Goal: Navigation & Orientation: Understand site structure

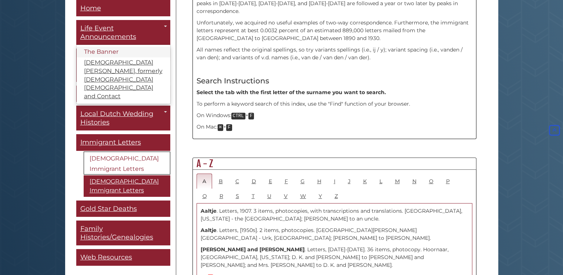
scroll to position [296, 0]
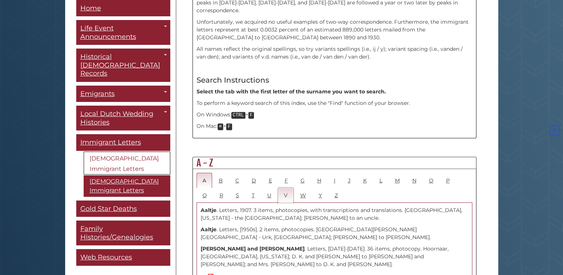
click at [278, 187] on link "V" at bounding box center [286, 194] width 16 height 15
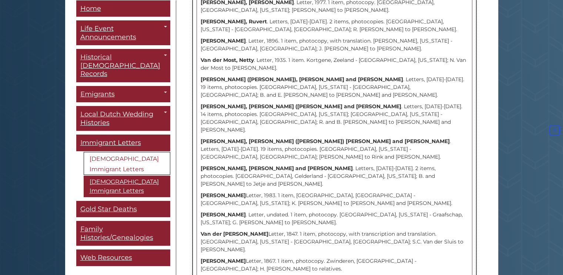
scroll to position [2645, 0]
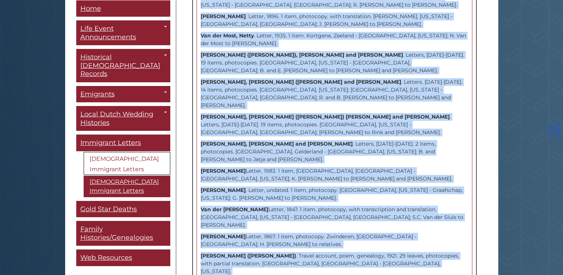
drag, startPoint x: 197, startPoint y: 85, endPoint x: 321, endPoint y: 93, distance: 124.6
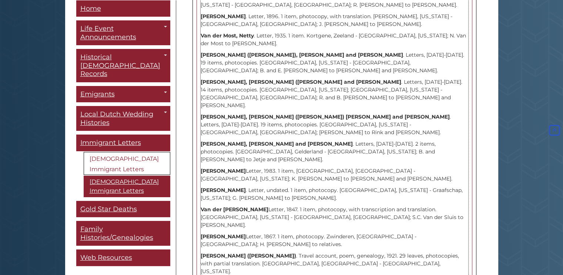
drag, startPoint x: 302, startPoint y: 90, endPoint x: 200, endPoint y: 56, distance: 107.5
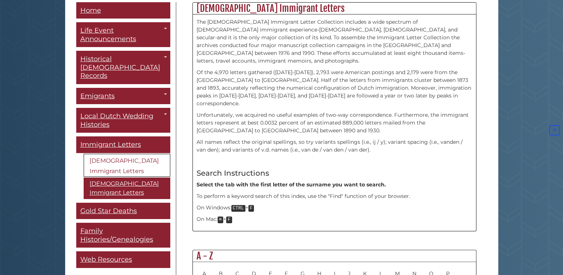
scroll to position [186, 0]
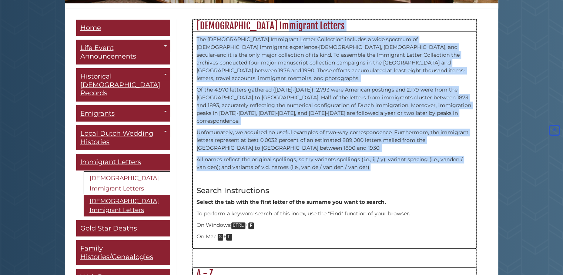
drag, startPoint x: 197, startPoint y: 20, endPoint x: 364, endPoint y: 150, distance: 211.1
click at [364, 150] on div "Dutch Immigrant Letters The Dutch Immigrant Letter Collection includes a wide s…" at bounding box center [334, 134] width 284 height 229
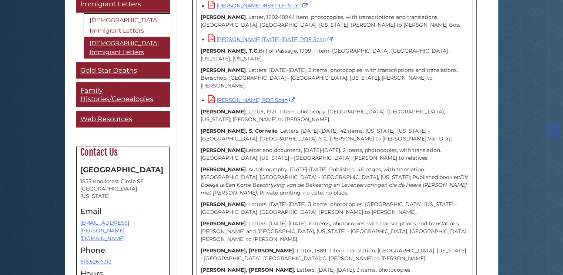
scroll to position [145, 0]
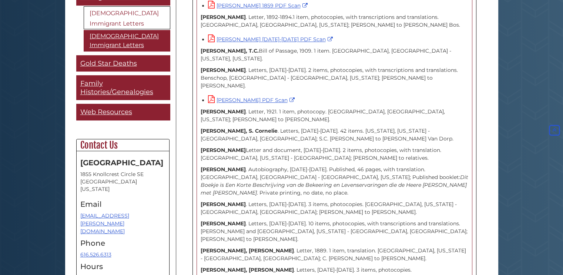
drag, startPoint x: 80, startPoint y: 130, endPoint x: 117, endPoint y: 225, distance: 101.7
click at [117, 225] on div "Contact Us Heritage Hall 1855 Knollcrest Circle SE Grand Rapids, Michigan 49546…" at bounding box center [122, 214] width 93 height 151
copy div "Contact Us Heritage Hall 1855 Knollcrest Circle SE Grand Rapids, Michigan 49546…"
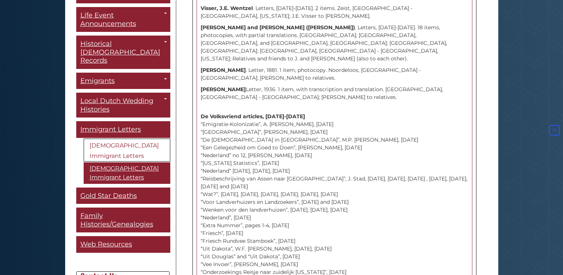
scroll to position [0, 0]
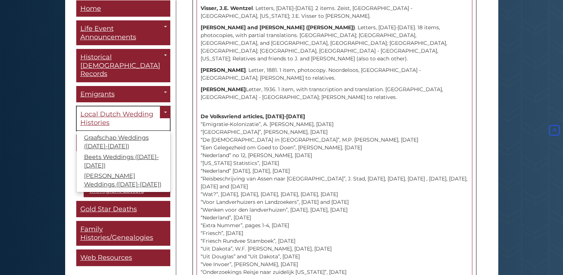
click at [110, 110] on span "Local Dutch Wedding Histories" at bounding box center [116, 118] width 73 height 17
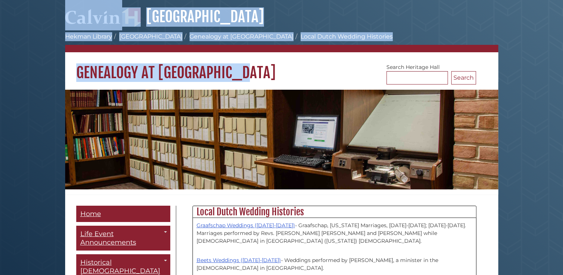
drag, startPoint x: 241, startPoint y: 68, endPoint x: 83, endPoint y: 28, distance: 163.2
click at [81, 26] on div "[GEOGRAPHIC_DATA] [PERSON_NAME][GEOGRAPHIC_DATA] [GEOGRAPHIC_DATA] Genealogy at…" at bounding box center [281, 257] width 433 height 514
click at [322, 70] on h1 "Genealogy at [GEOGRAPHIC_DATA]" at bounding box center [281, 67] width 433 height 30
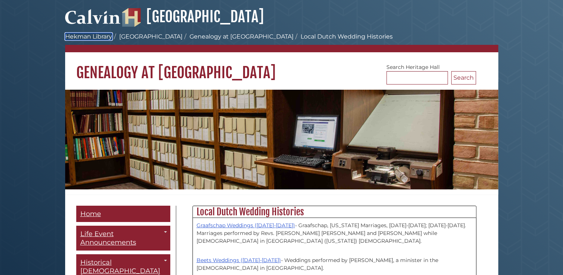
click at [83, 37] on link "Hekman Library" at bounding box center [88, 36] width 47 height 7
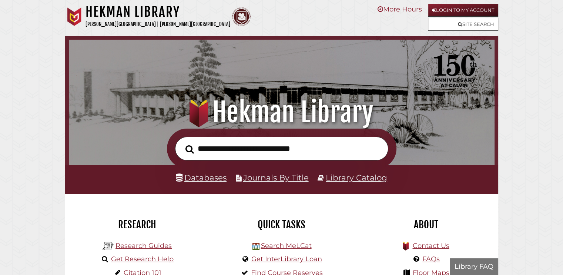
scroll to position [141, 422]
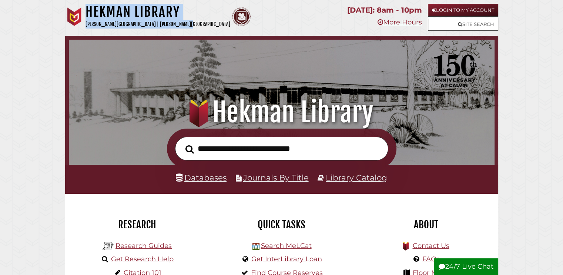
drag, startPoint x: 179, startPoint y: 23, endPoint x: 88, endPoint y: 16, distance: 90.9
click at [87, 16] on div "Hekman Library Calvin University | Calvin Theological Seminary" at bounding box center [158, 18] width 145 height 29
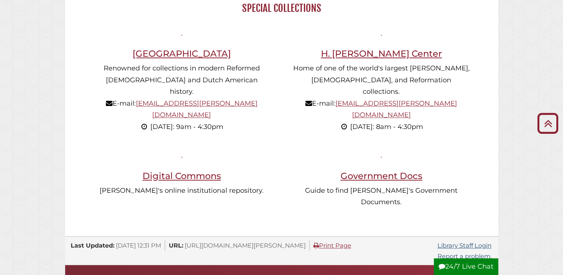
scroll to position [509, 0]
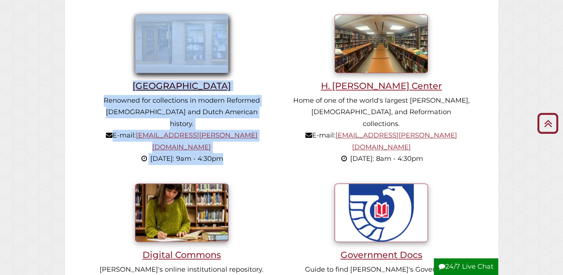
drag, startPoint x: 241, startPoint y: 140, endPoint x: 153, endPoint y: 66, distance: 115.1
click at [152, 52] on li "Heritage Hall Renowned for collections in modern Reformed Christianity and Dutc…" at bounding box center [182, 91] width 200 height 169
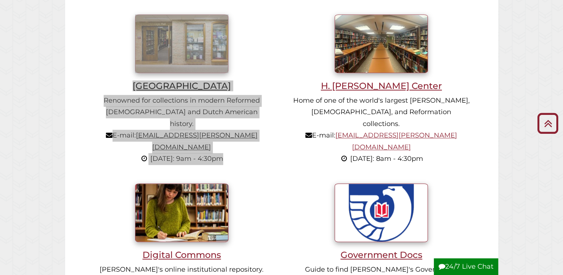
scroll to position [141, 422]
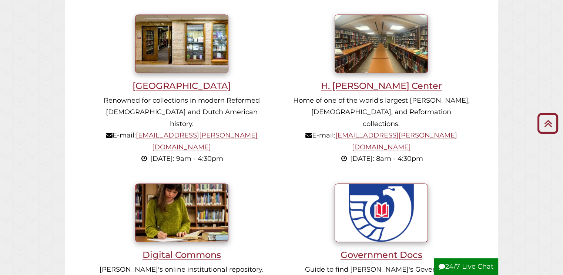
click at [462, 133] on p "Home of one of the world's largest John Calvin, Calvinism, and Reformation coll…" at bounding box center [381, 130] width 177 height 70
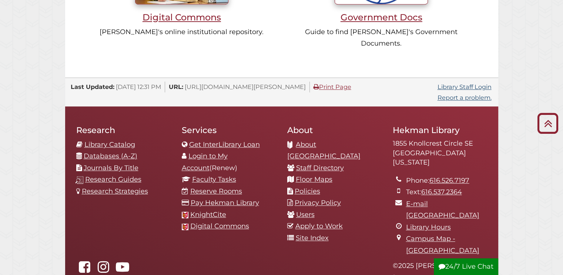
scroll to position [751, 0]
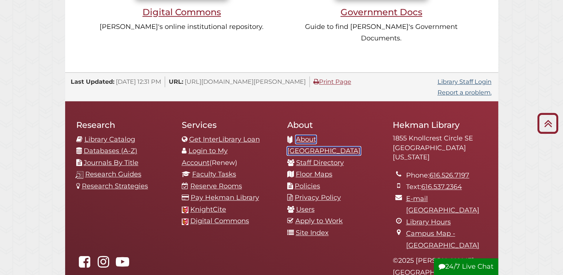
click at [332, 135] on link "About [GEOGRAPHIC_DATA]" at bounding box center [323, 145] width 73 height 20
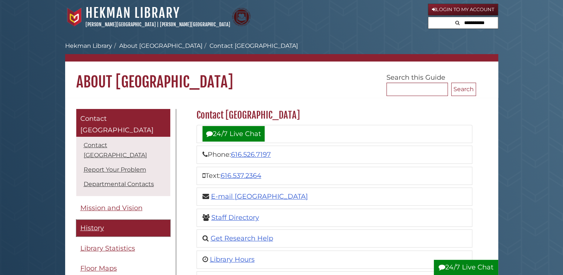
click at [97, 224] on span "History" at bounding box center [92, 228] width 24 height 8
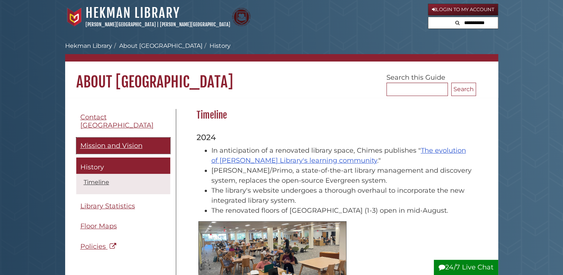
click at [106, 141] on span "Mission and Vision" at bounding box center [111, 145] width 62 height 8
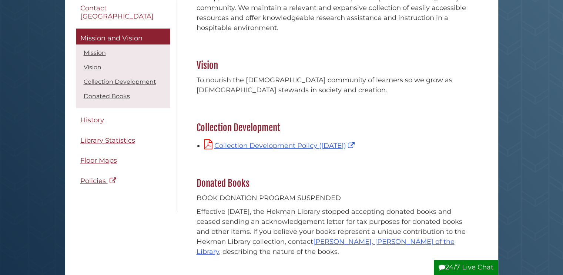
scroll to position [157, 0]
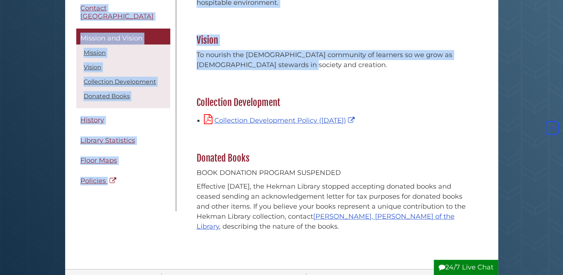
drag, startPoint x: 77, startPoint y: 81, endPoint x: 293, endPoint y: 73, distance: 216.3
click at [293, 73] on body "Skip to Main Content Hekman Library Calvin University | Calvin Theological Semi…" at bounding box center [281, 203] width 563 height 720
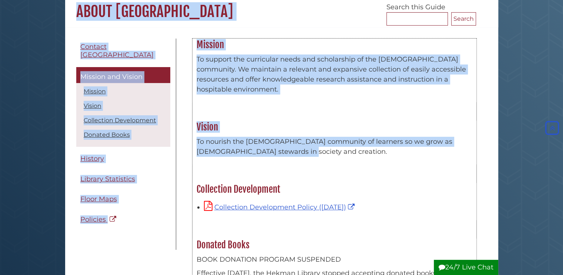
scroll to position [0, 0]
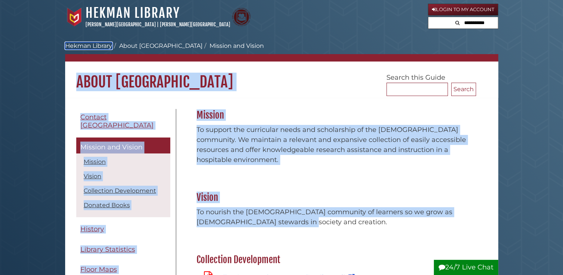
click at [105, 43] on link "Hekman Library" at bounding box center [88, 45] width 47 height 7
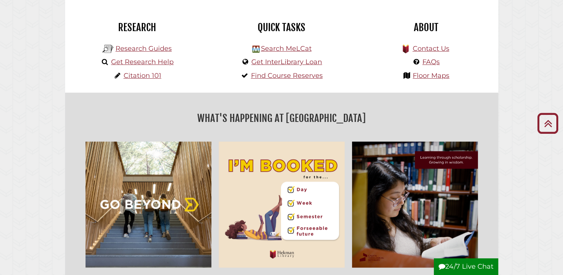
scroll to position [203, 0]
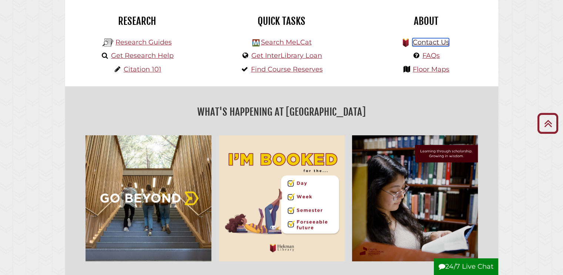
click at [430, 43] on link "Contact Us" at bounding box center [430, 42] width 37 height 8
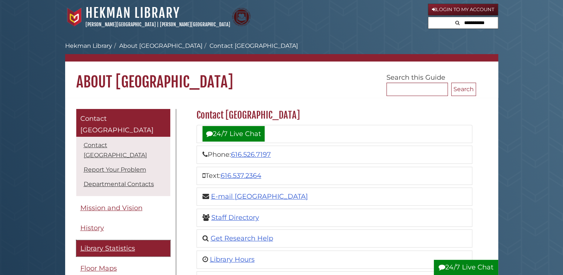
click at [124, 244] on span "Library Statistics" at bounding box center [107, 248] width 55 height 8
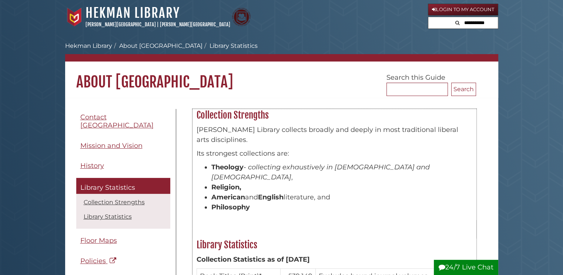
drag, startPoint x: 196, startPoint y: 111, endPoint x: 253, endPoint y: 194, distance: 101.1
click at [255, 197] on div "Collection Strengths [PERSON_NAME] Library collects broadly and deeply in most …" at bounding box center [334, 164] width 284 height 111
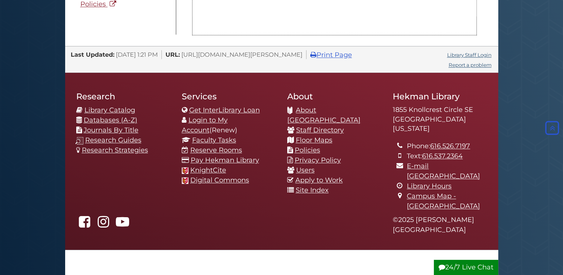
scroll to position [1110, 0]
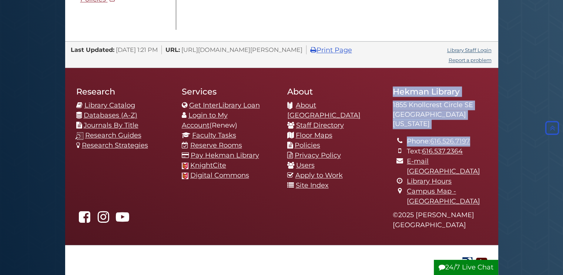
drag, startPoint x: 392, startPoint y: 64, endPoint x: 471, endPoint y: 116, distance: 94.2
click at [471, 116] on div "[GEOGRAPHIC_DATA] [STREET_ADDRESS][US_STATE] Phone: [PHONE_NUMBER] Text: 616.53…" at bounding box center [440, 144] width 106 height 131
